Goal: Information Seeking & Learning: Learn about a topic

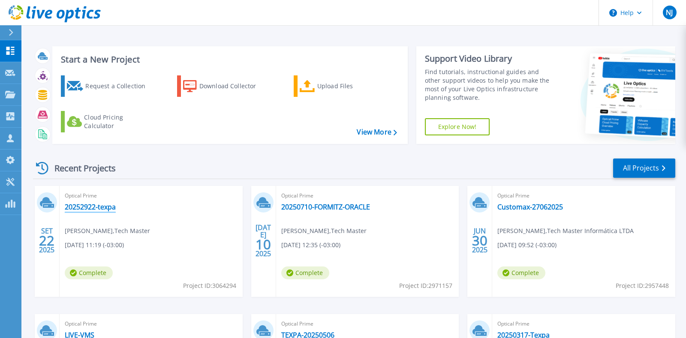
click at [100, 207] on link "20252922-texpa" at bounding box center [90, 207] width 51 height 9
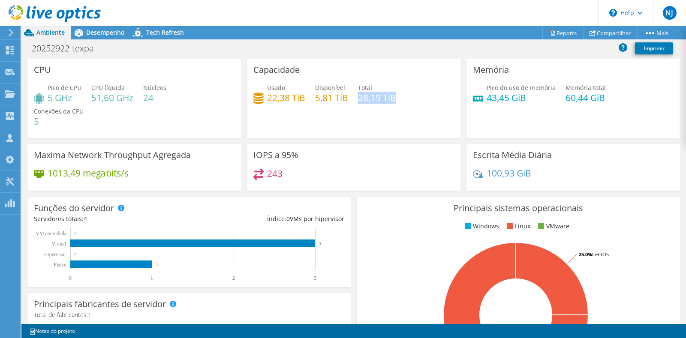
drag, startPoint x: 402, startPoint y: 98, endPoint x: 357, endPoint y: 96, distance: 45.0
click at [357, 96] on div "Usado 22,38 TiB Disponível 5,81 TiB Total 28,19 TiB" at bounding box center [353, 97] width 201 height 28
drag, startPoint x: 267, startPoint y: 99, endPoint x: 304, endPoint y: 94, distance: 36.7
click at [304, 94] on div "Usado 22,38 TiB" at bounding box center [279, 92] width 52 height 19
click at [305, 100] on h4 "22,38 TiB" at bounding box center [286, 97] width 38 height 9
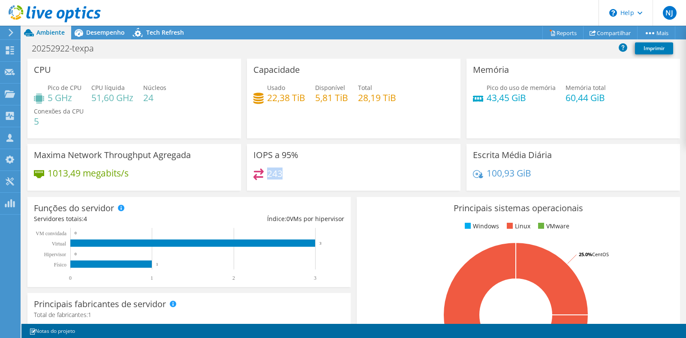
drag, startPoint x: 287, startPoint y: 149, endPoint x: 268, endPoint y: 153, distance: 18.8
click at [268, 169] on div "243" at bounding box center [353, 178] width 201 height 18
drag, startPoint x: 132, startPoint y: 151, endPoint x: 42, endPoint y: 152, distance: 89.6
click at [42, 169] on div "1013,49 megabits/s" at bounding box center [134, 178] width 201 height 18
drag, startPoint x: 76, startPoint y: 98, endPoint x: 48, endPoint y: 102, distance: 28.3
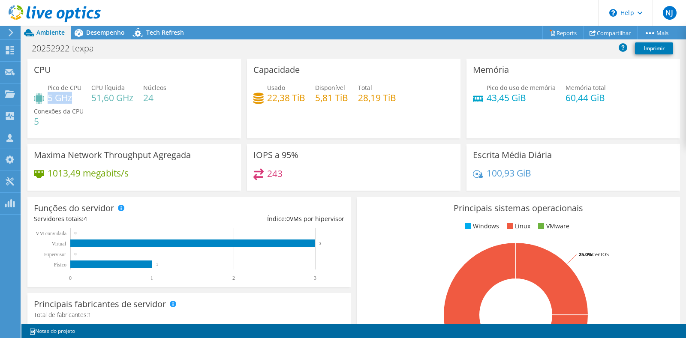
click at [48, 102] on h4 "5 GHz" at bounding box center [65, 97] width 34 height 9
drag, startPoint x: 90, startPoint y: 95, endPoint x: 127, endPoint y: 97, distance: 36.9
click at [127, 97] on div "Pico de CPU 5 GHz CPU líquida 51,60 GHz Núcleos 24 Conexões da CPU 5" at bounding box center [134, 108] width 201 height 51
drag, startPoint x: 75, startPoint y: 101, endPoint x: 46, endPoint y: 100, distance: 28.7
click at [46, 100] on div "Pico de CPU 5 GHz" at bounding box center [58, 92] width 48 height 19
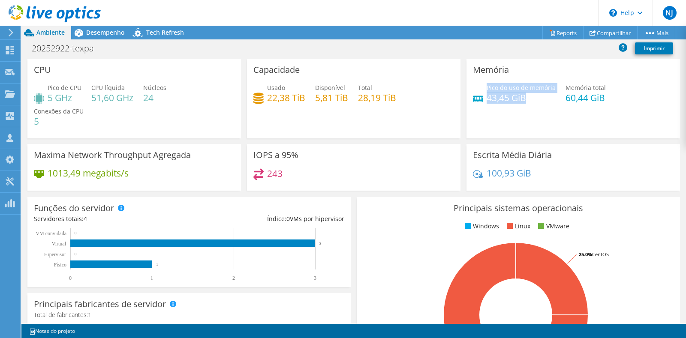
drag, startPoint x: 526, startPoint y: 98, endPoint x: 486, endPoint y: 97, distance: 39.5
click at [486, 97] on div "Pico do uso de memória 43,45 GiB" at bounding box center [514, 92] width 83 height 19
click at [402, 63] on div "Capacidade Usado 22,38 TiB Disponível 5,81 TiB Total 28,19 TiB" at bounding box center [354, 99] width 214 height 80
click at [100, 35] on span "Desempenho" at bounding box center [105, 32] width 39 height 8
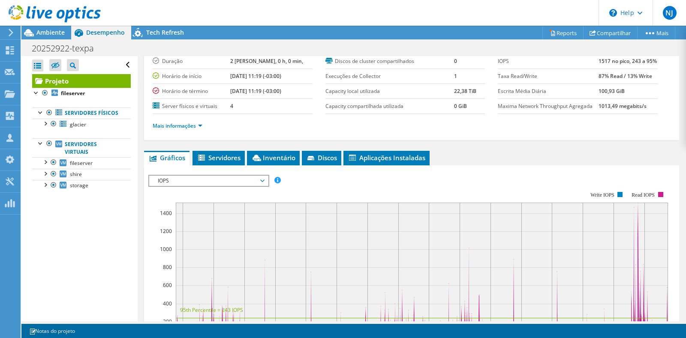
scroll to position [81, 0]
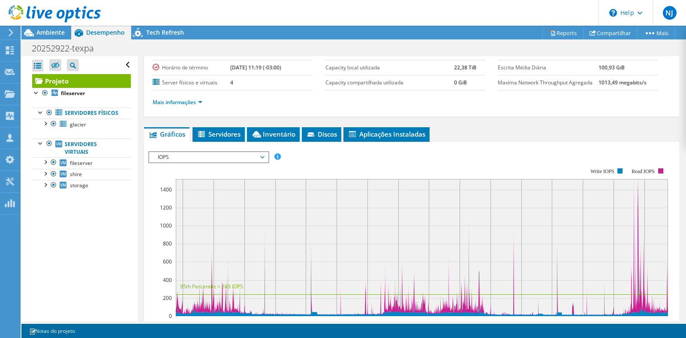
click at [217, 155] on span "IOPS" at bounding box center [209, 157] width 110 height 10
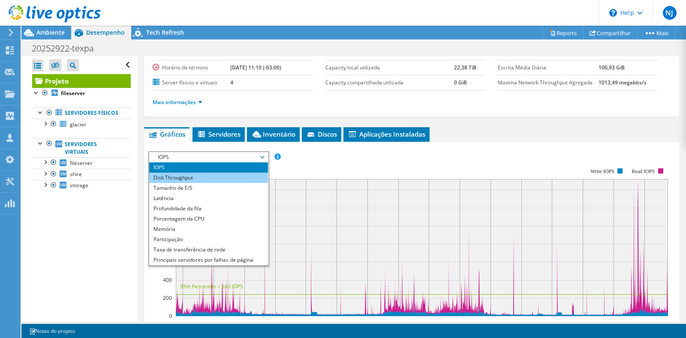
click at [206, 174] on li "Disk Throughput" at bounding box center [208, 178] width 119 height 10
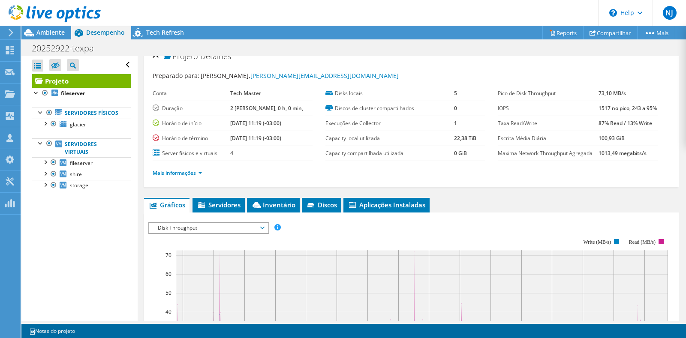
scroll to position [0, 0]
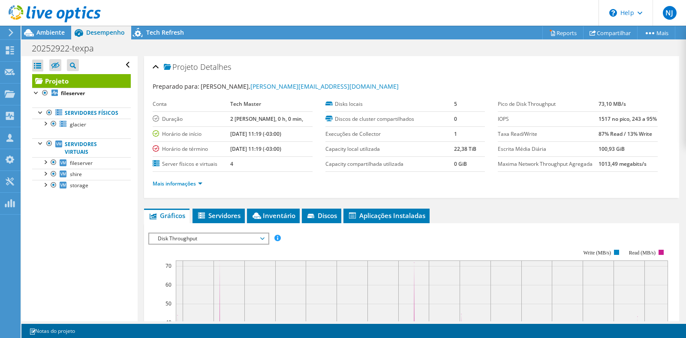
drag, startPoint x: 595, startPoint y: 104, endPoint x: 631, endPoint y: 102, distance: 35.7
click at [631, 102] on tr "Pico de Disk Throughput 73,10 MB/s" at bounding box center [578, 104] width 160 height 15
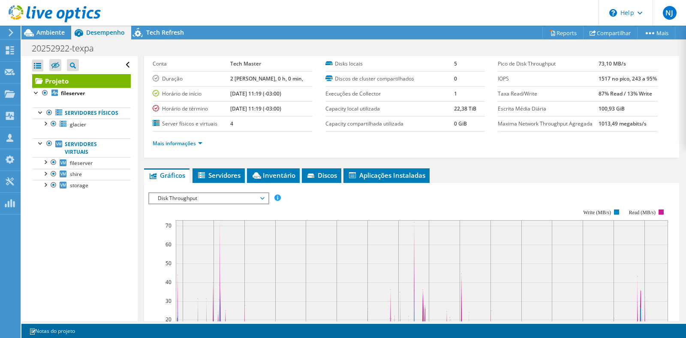
scroll to position [41, 0]
click at [600, 93] on b "87% Read / 13% Write" at bounding box center [626, 93] width 54 height 7
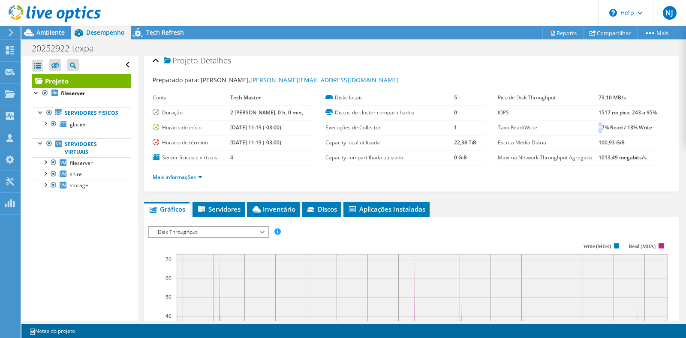
scroll to position [0, 0]
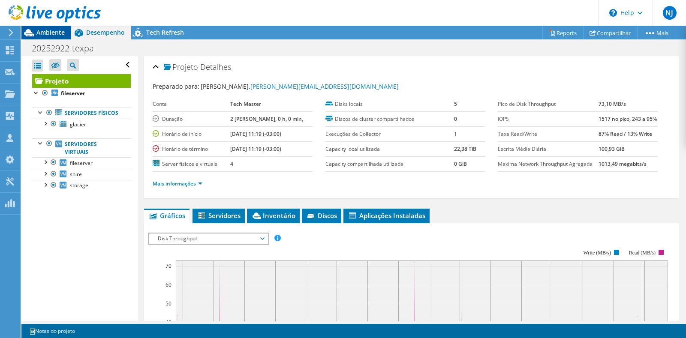
click at [60, 35] on span "Ambiente" at bounding box center [50, 32] width 28 height 8
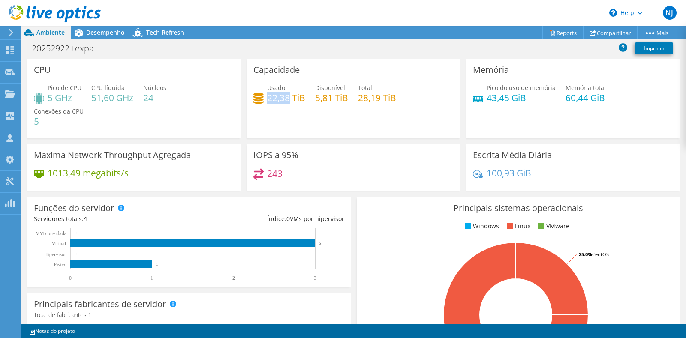
drag, startPoint x: 268, startPoint y: 99, endPoint x: 290, endPoint y: 97, distance: 22.4
click at [290, 97] on h4 "22,38 TiB" at bounding box center [286, 97] width 38 height 9
click at [297, 144] on div "IOPS a 95% 243" at bounding box center [354, 167] width 214 height 47
drag, startPoint x: 269, startPoint y: 96, endPoint x: 293, endPoint y: 97, distance: 24.0
click at [293, 97] on h4 "22,38 TiB" at bounding box center [286, 97] width 38 height 9
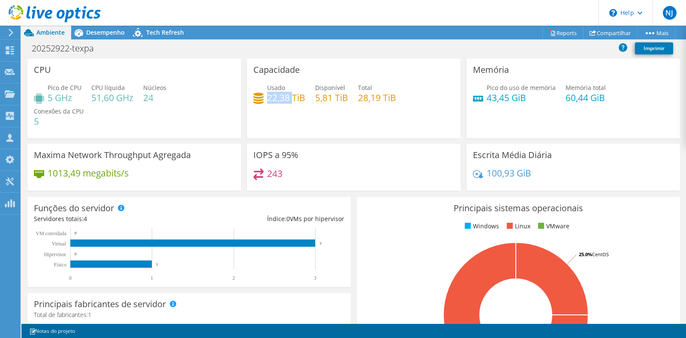
click at [292, 169] on div "243" at bounding box center [353, 178] width 201 height 18
